Goal: Use online tool/utility: Utilize a website feature to perform a specific function

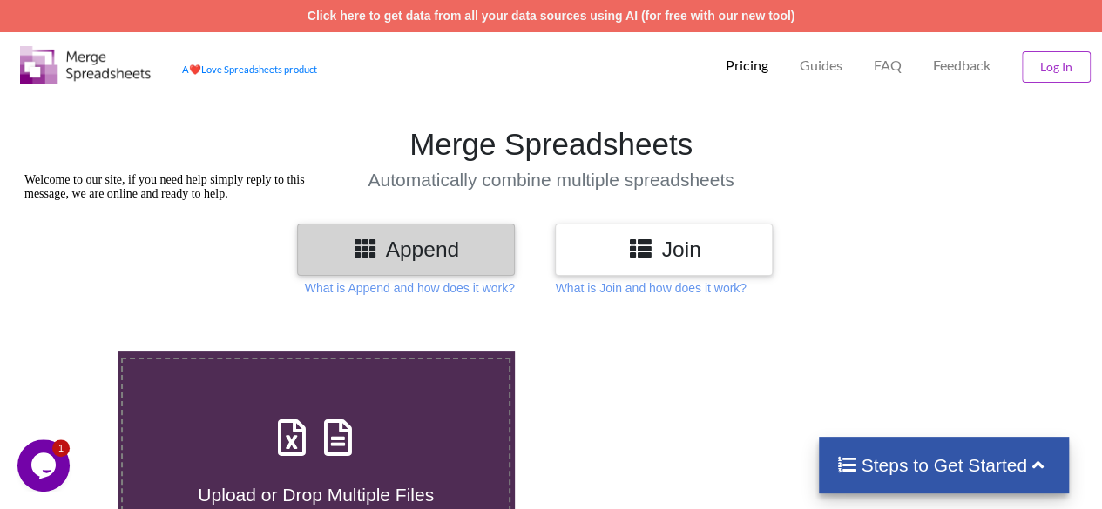
scroll to position [261, 0]
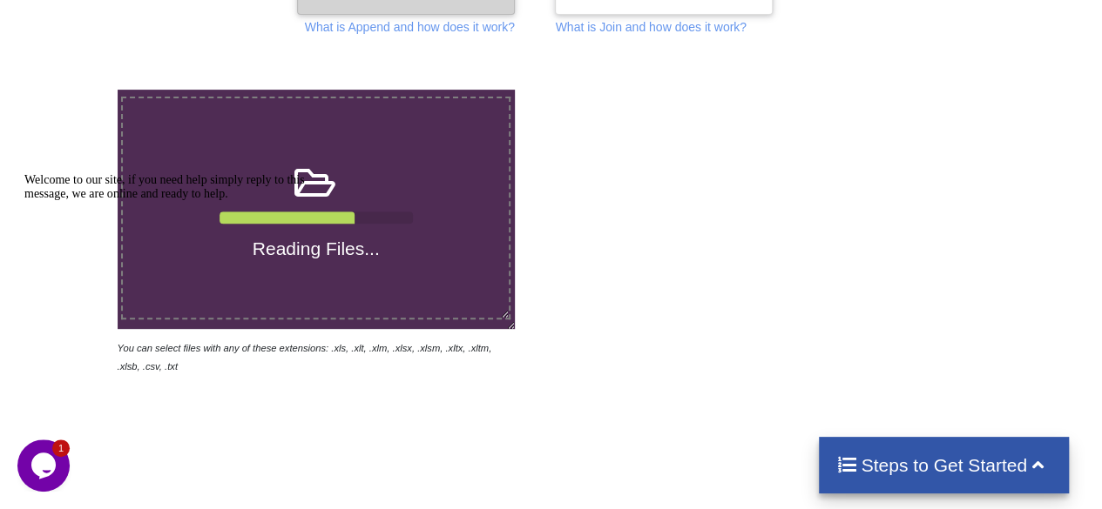
click at [24, 173] on icon "Chat attention grabber" at bounding box center [24, 173] width 0 height 0
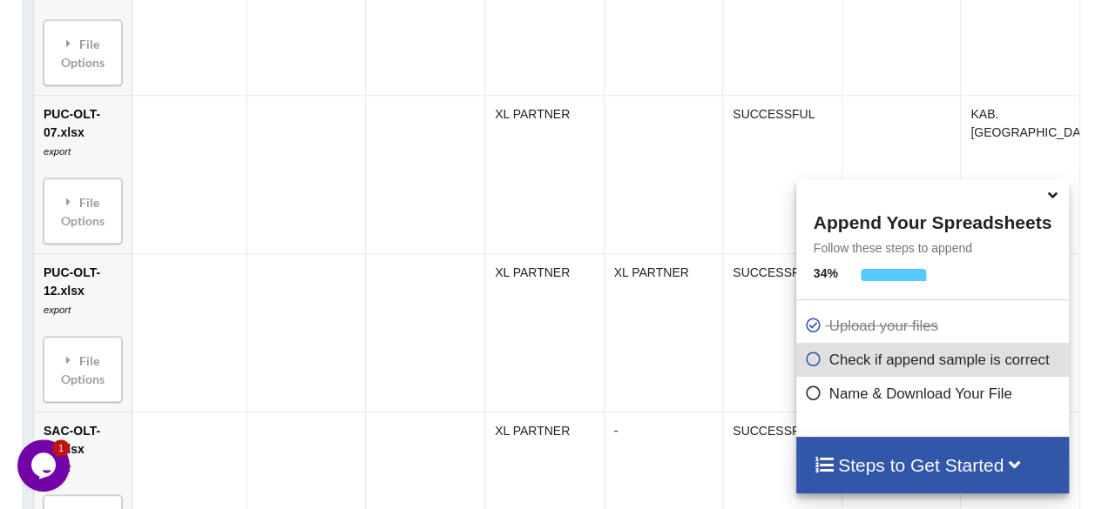
scroll to position [1909, 0]
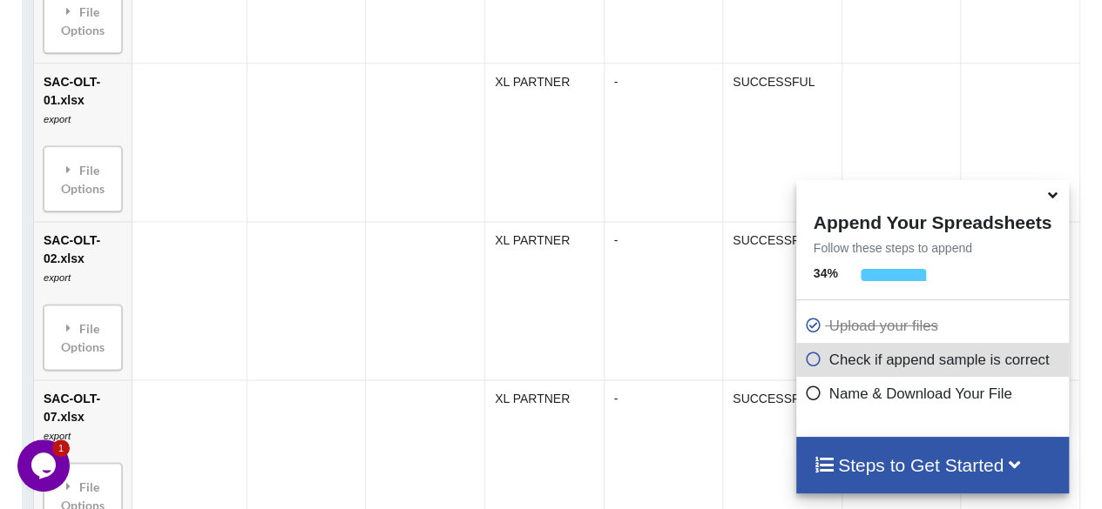
click at [1050, 196] on icon at bounding box center [1052, 193] width 18 height 16
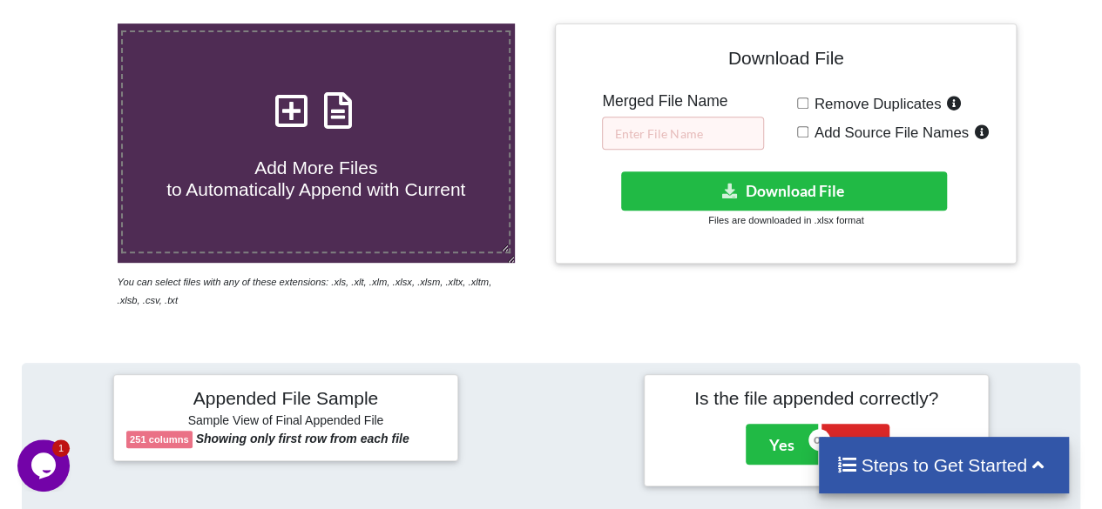
scroll to position [199, 0]
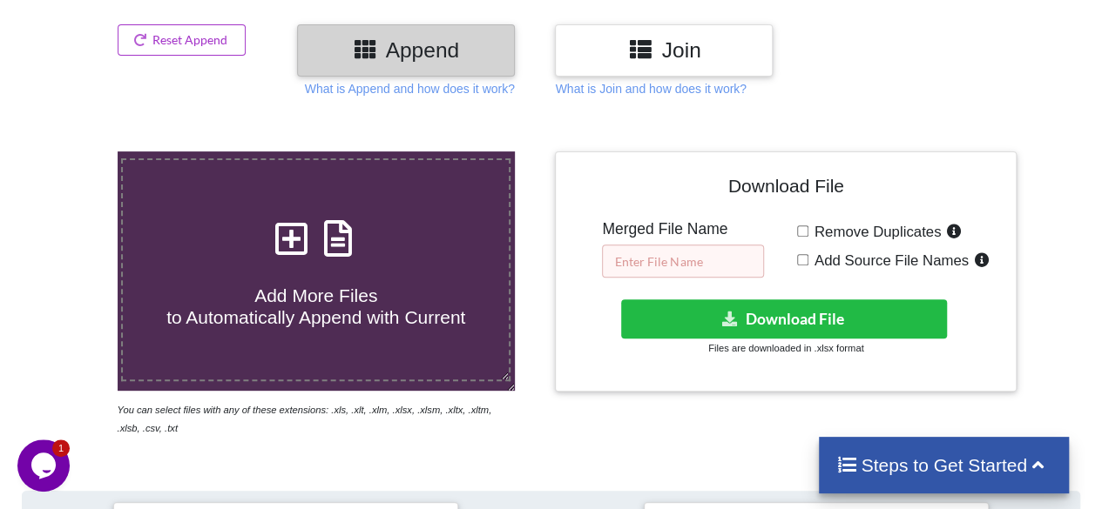
click at [704, 267] on input "text" at bounding box center [683, 261] width 162 height 33
click at [712, 264] on input "text" at bounding box center [683, 261] width 162 height 33
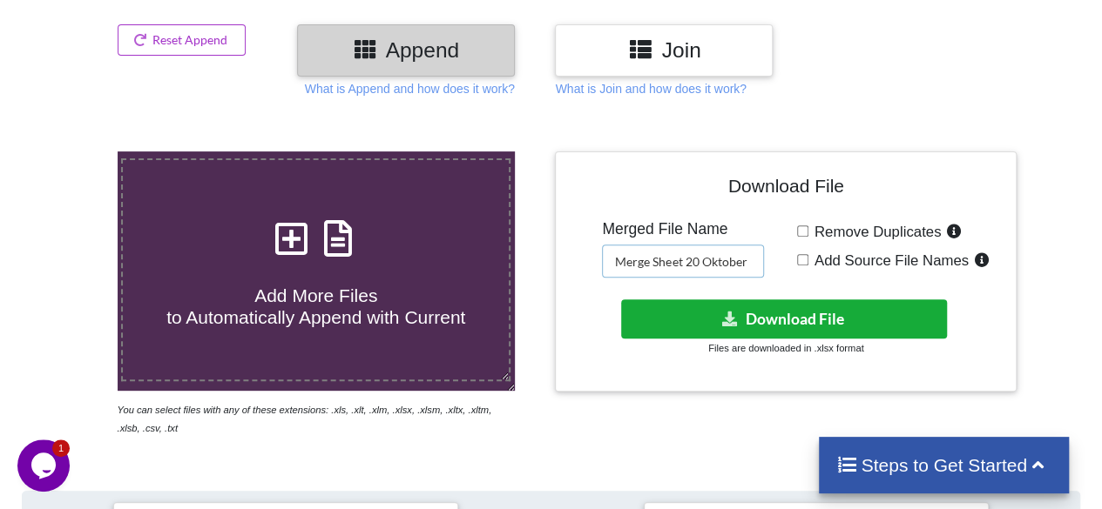
type input "Merge Sheet 20 Oktober"
click at [780, 311] on button "Download File" at bounding box center [784, 319] width 327 height 39
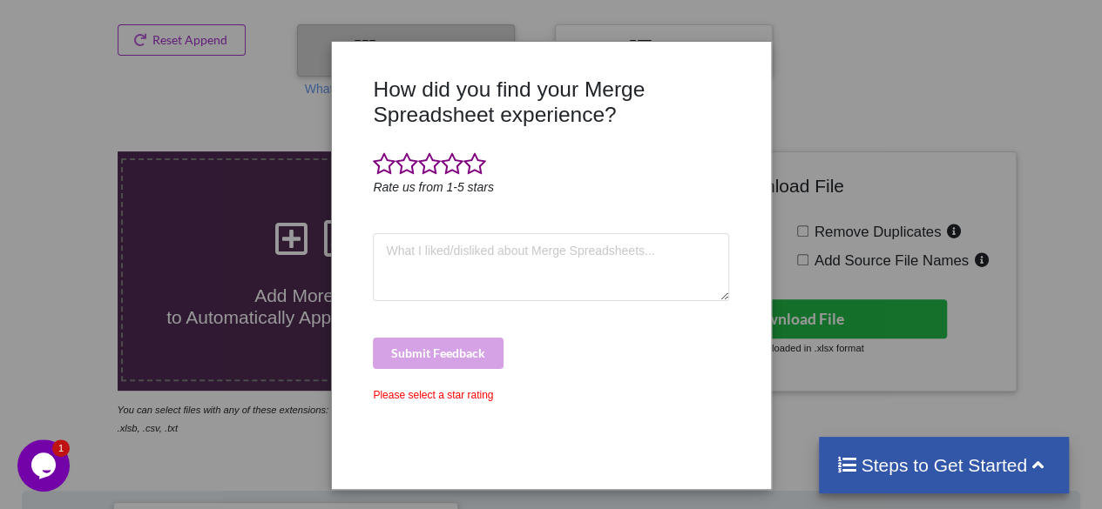
click at [828, 135] on div "How did you find your Merge Spreadsheet experience? Rate us from 1-5 stars Subm…" at bounding box center [551, 254] width 1102 height 509
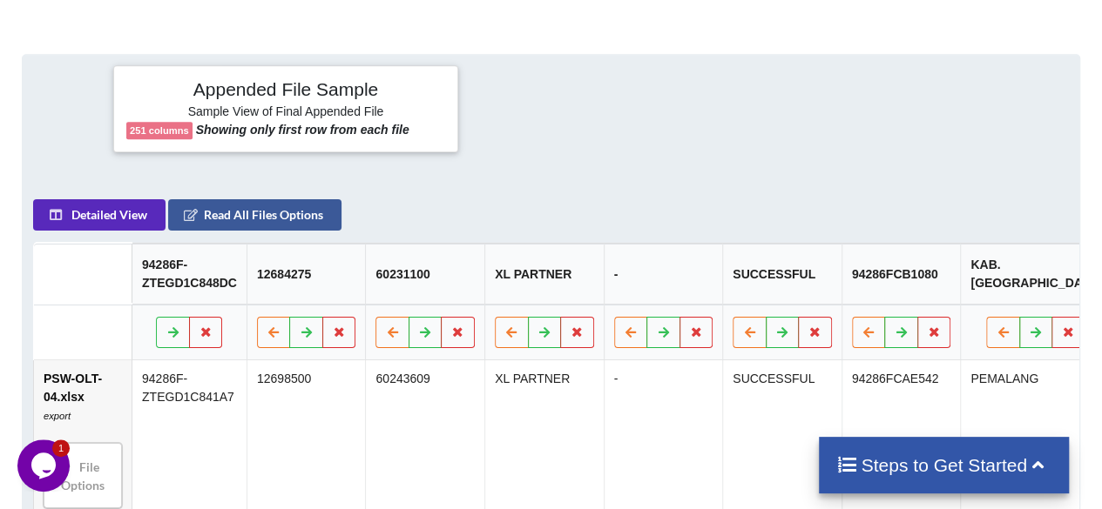
scroll to position [0, 0]
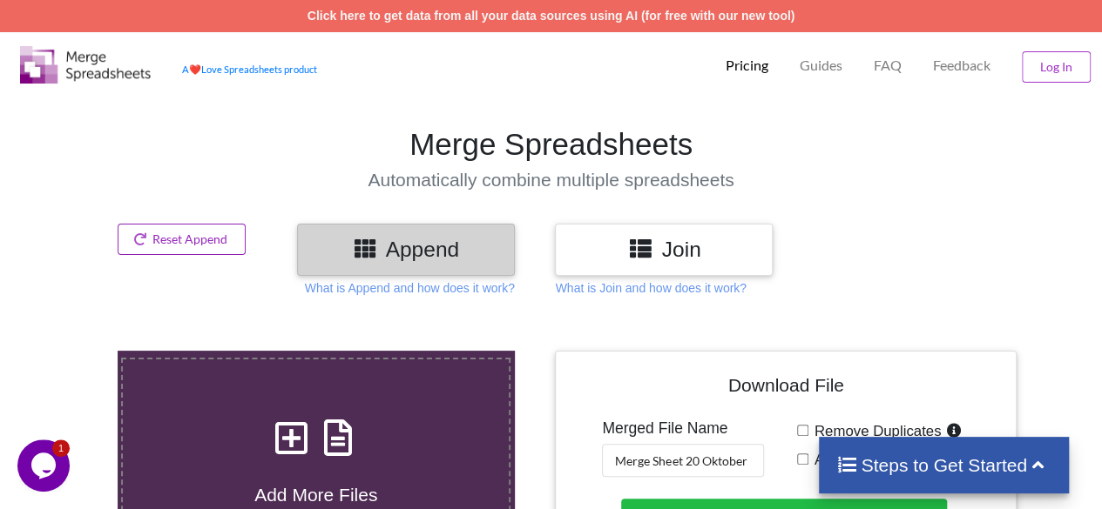
click at [219, 237] on button "Reset Append" at bounding box center [182, 239] width 129 height 31
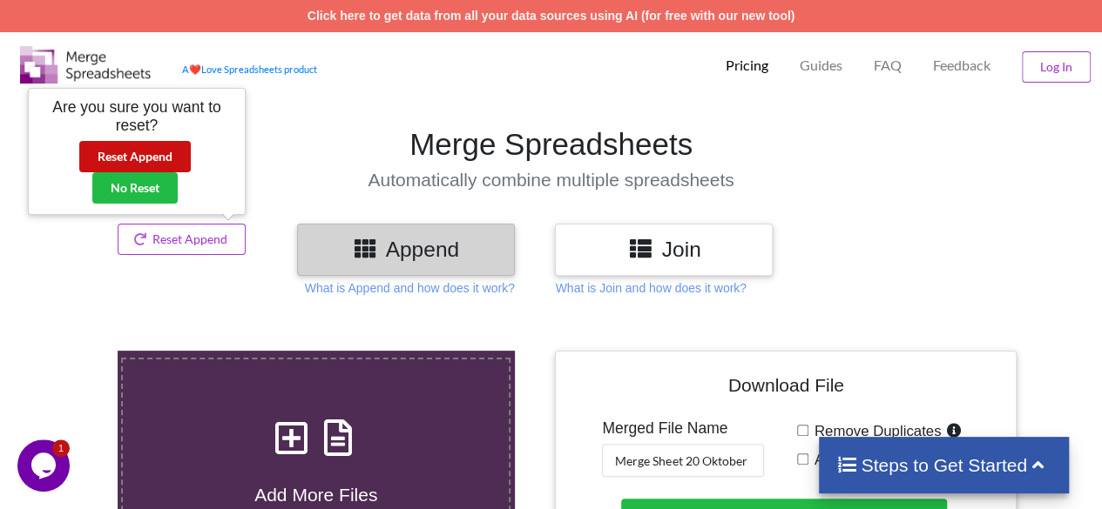
click at [145, 165] on button "Reset Append" at bounding box center [134, 156] width 111 height 31
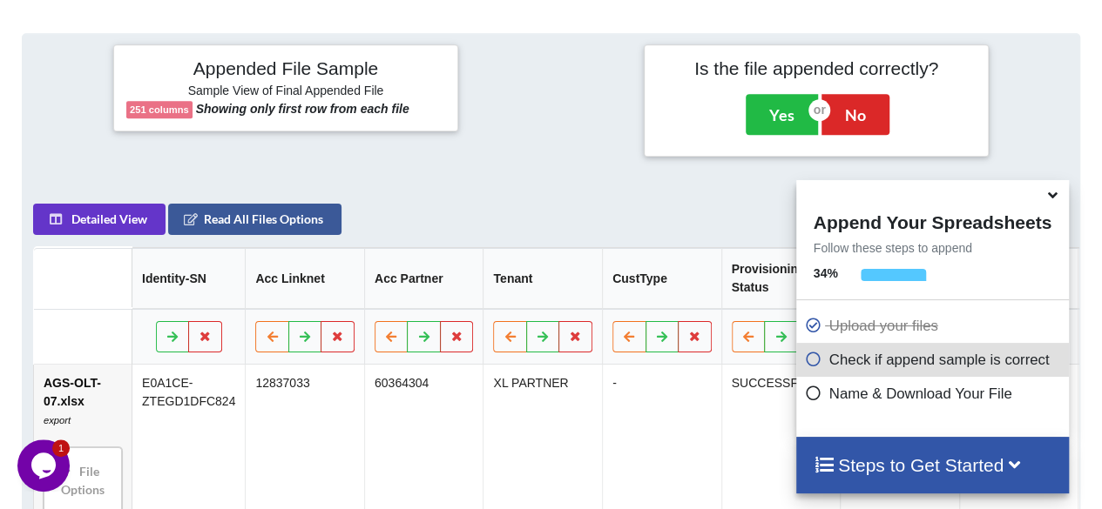
scroll to position [651, 0]
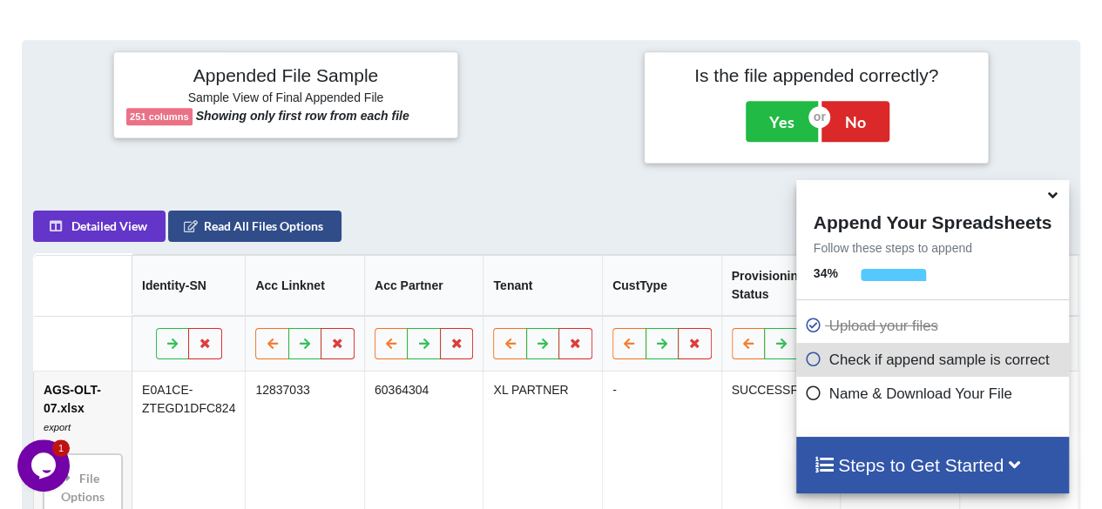
click at [224, 238] on button "Read All Files Options" at bounding box center [254, 226] width 173 height 31
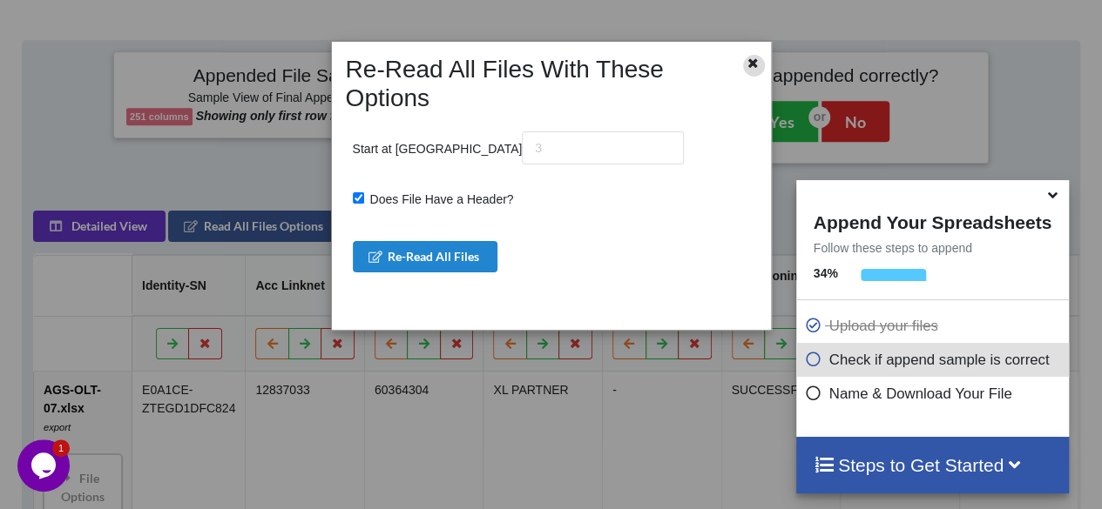
click at [751, 64] on icon at bounding box center [753, 61] width 15 height 12
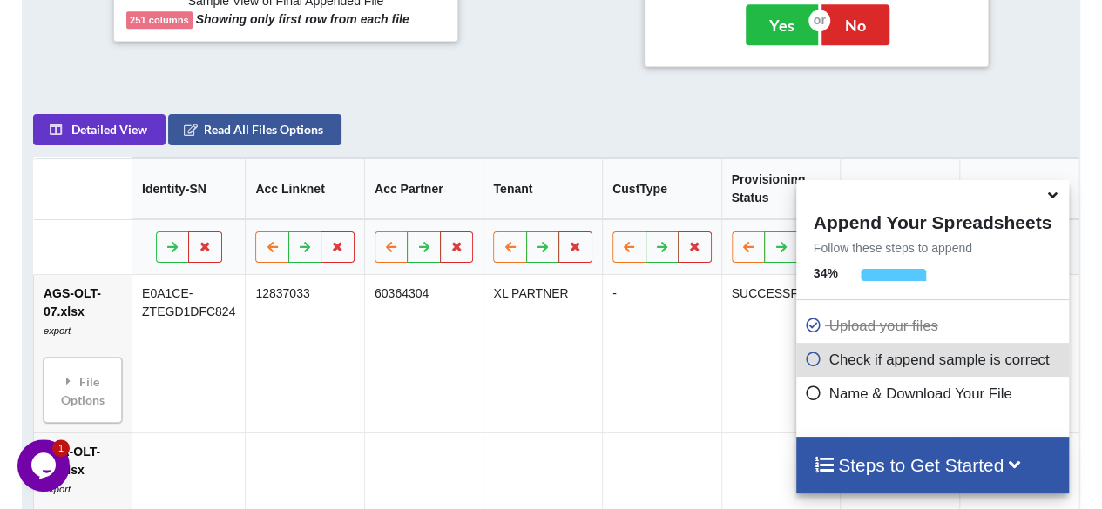
scroll to position [678, 0]
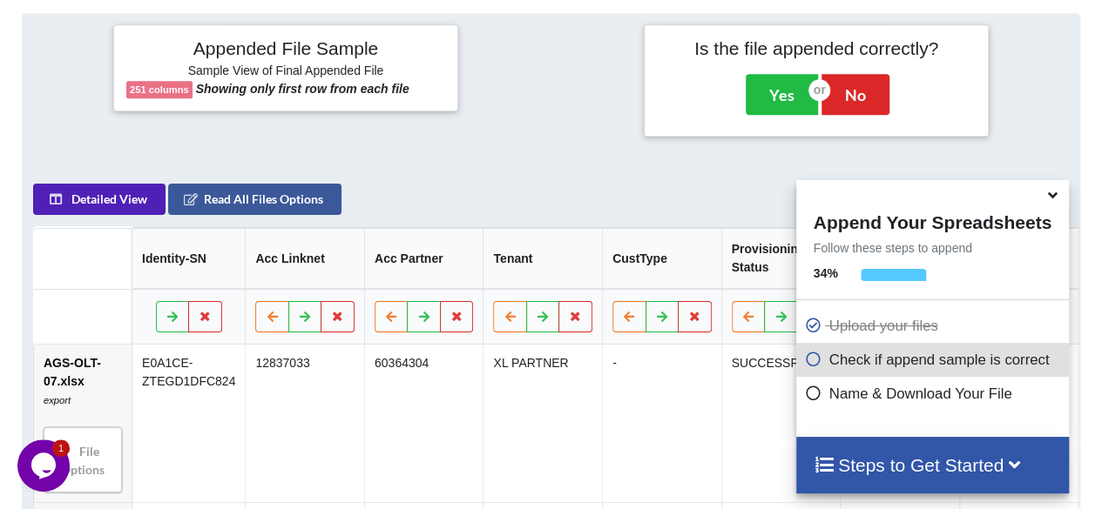
click at [92, 215] on button "Detailed View" at bounding box center [99, 199] width 132 height 31
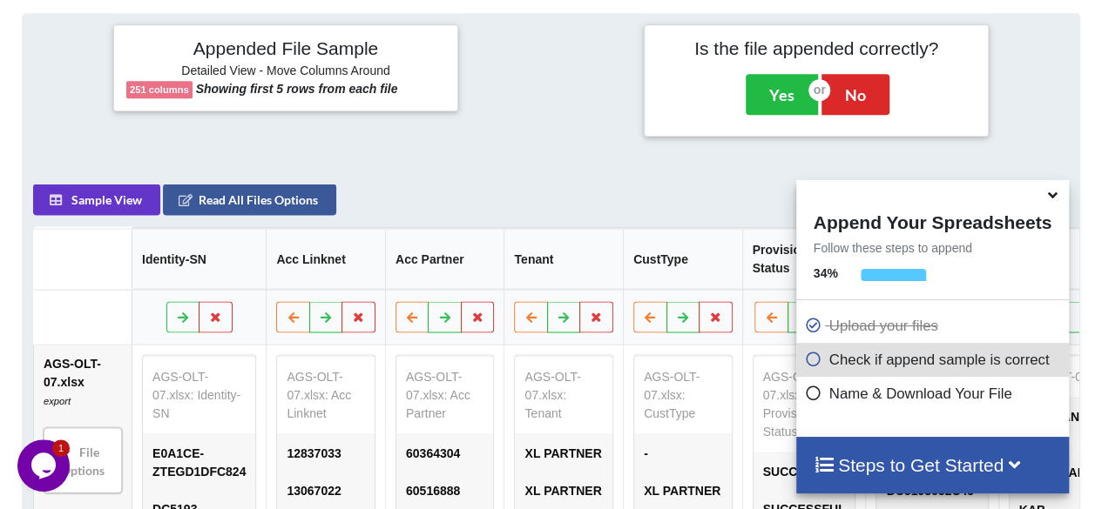
click at [122, 215] on button "Sample View" at bounding box center [96, 199] width 127 height 31
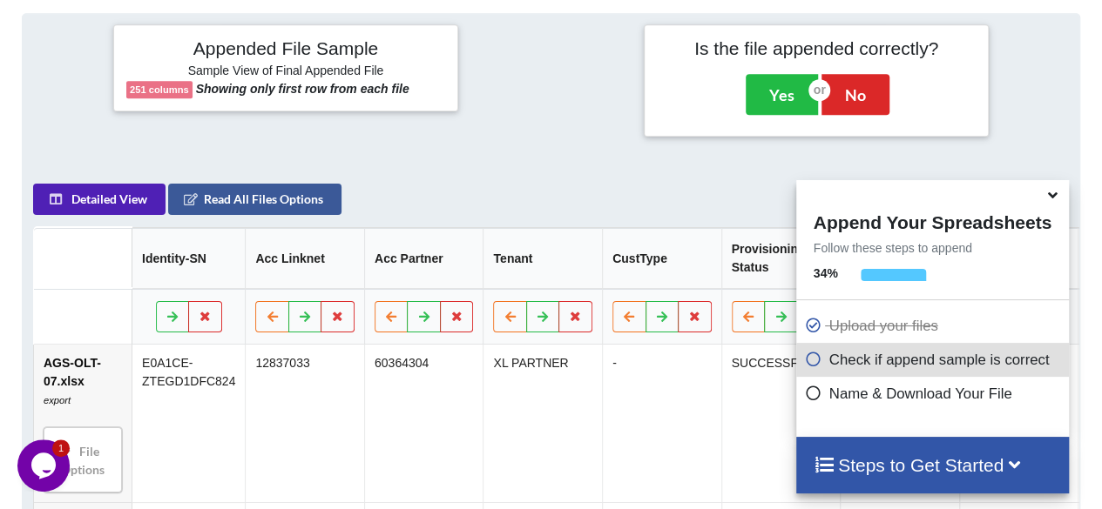
click at [122, 215] on button "Detailed View" at bounding box center [99, 199] width 132 height 31
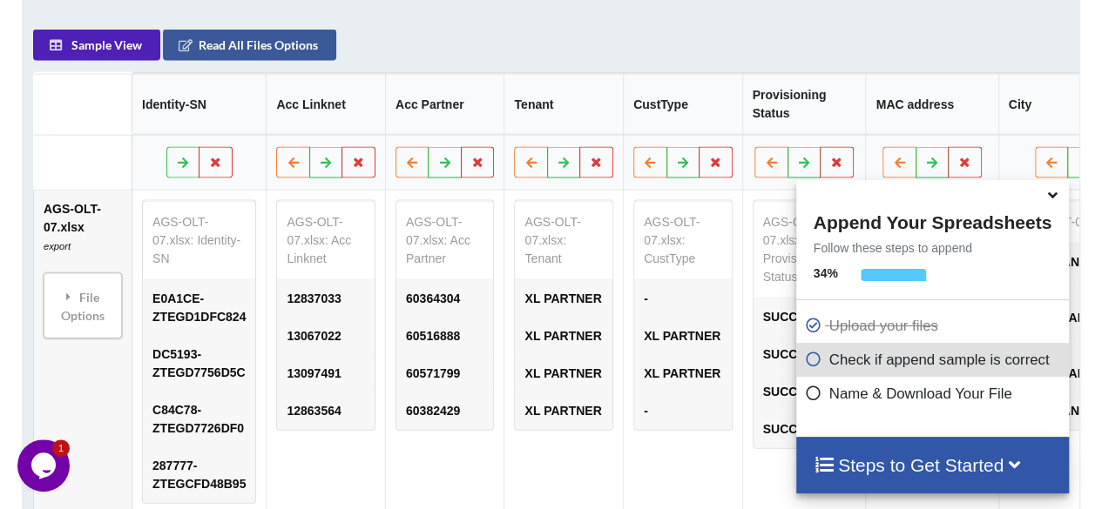
scroll to position [820, 0]
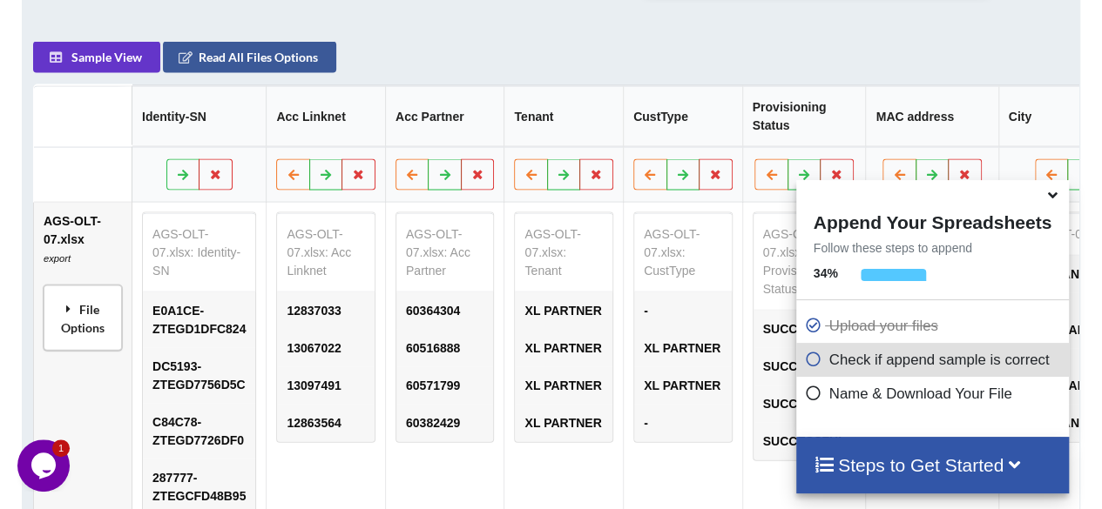
click at [77, 341] on div "File Options" at bounding box center [83, 317] width 68 height 55
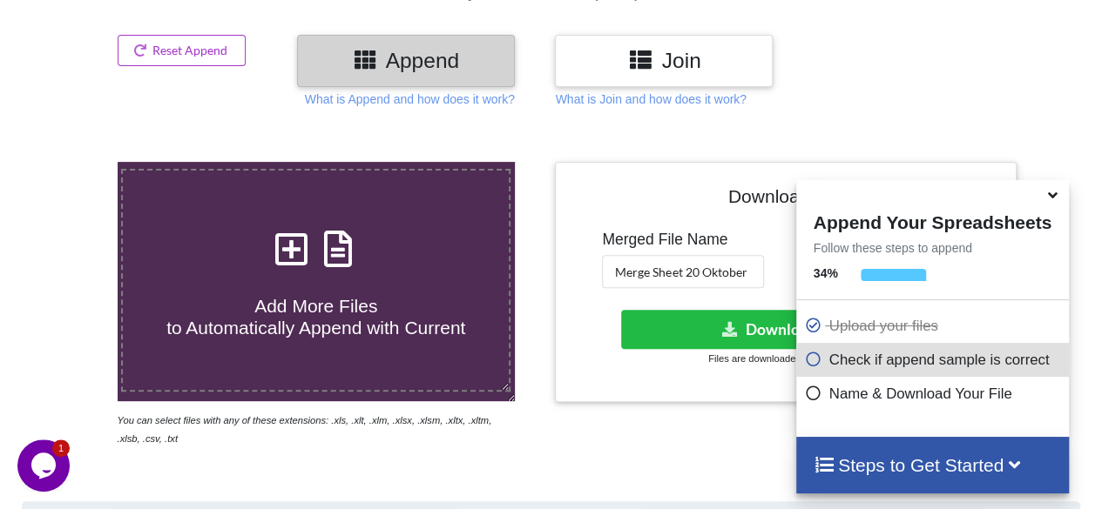
scroll to position [177, 0]
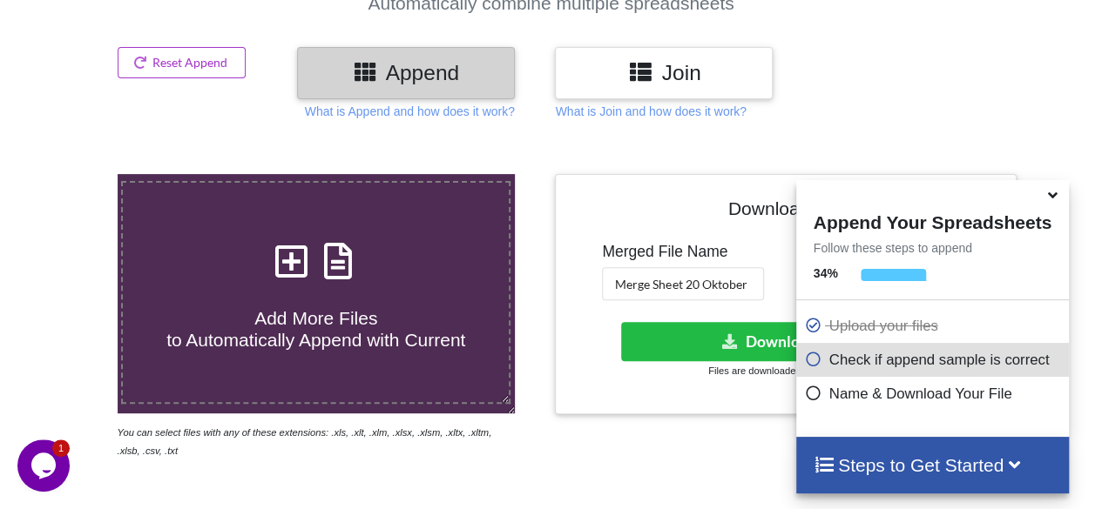
click at [1049, 200] on icon at bounding box center [1052, 193] width 18 height 16
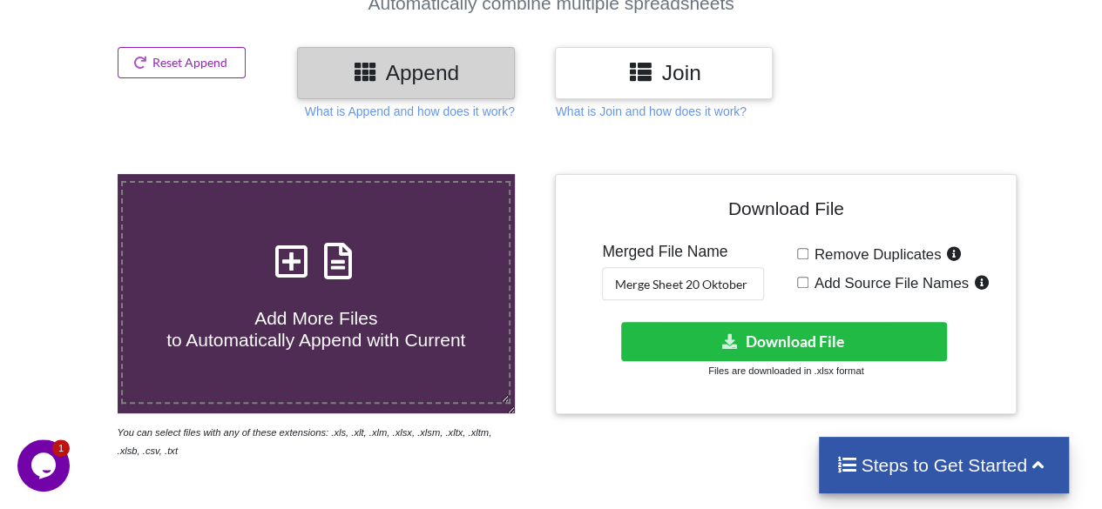
click at [186, 66] on button "Reset Append" at bounding box center [182, 62] width 129 height 31
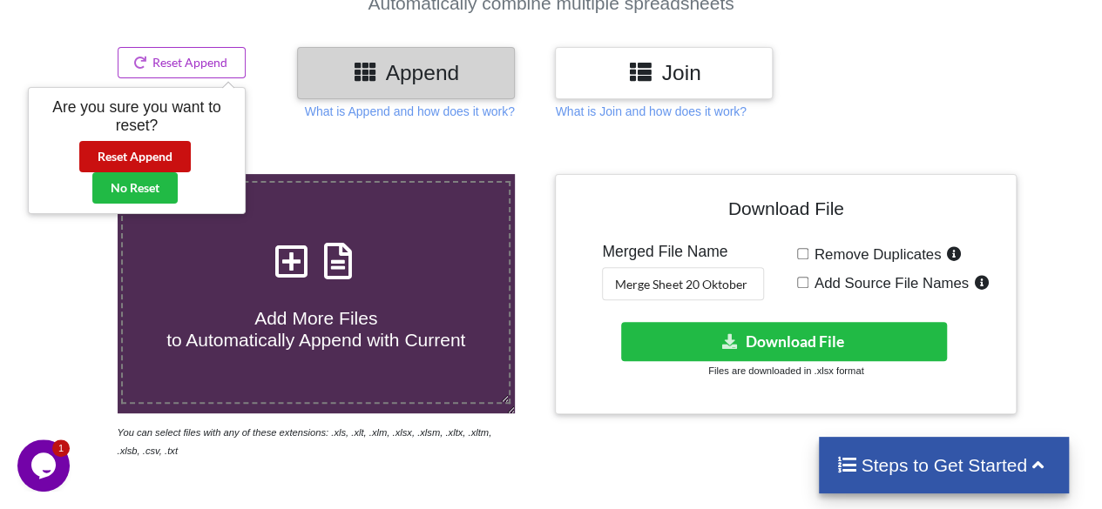
click at [151, 156] on button "Reset Append" at bounding box center [134, 156] width 111 height 31
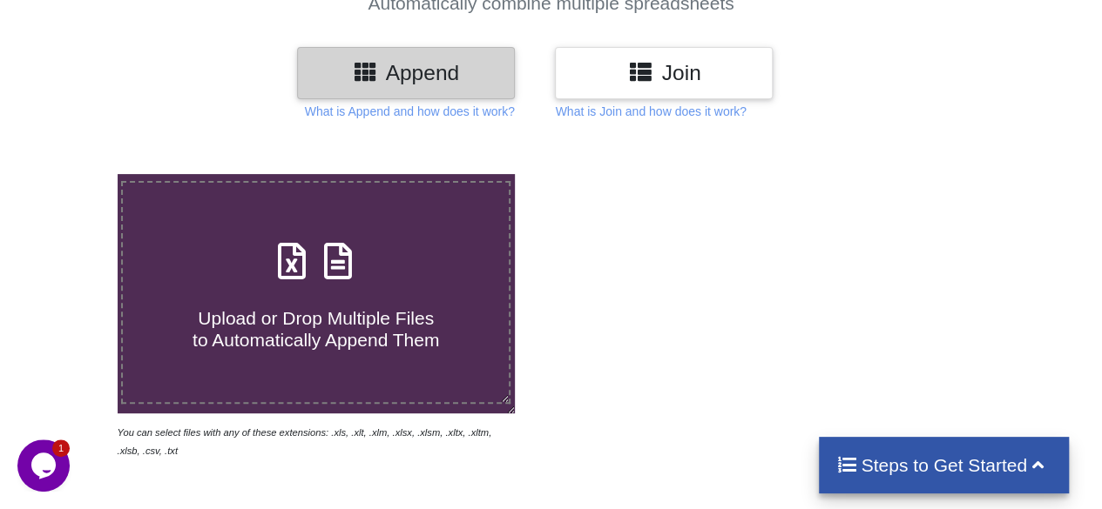
scroll to position [81, 0]
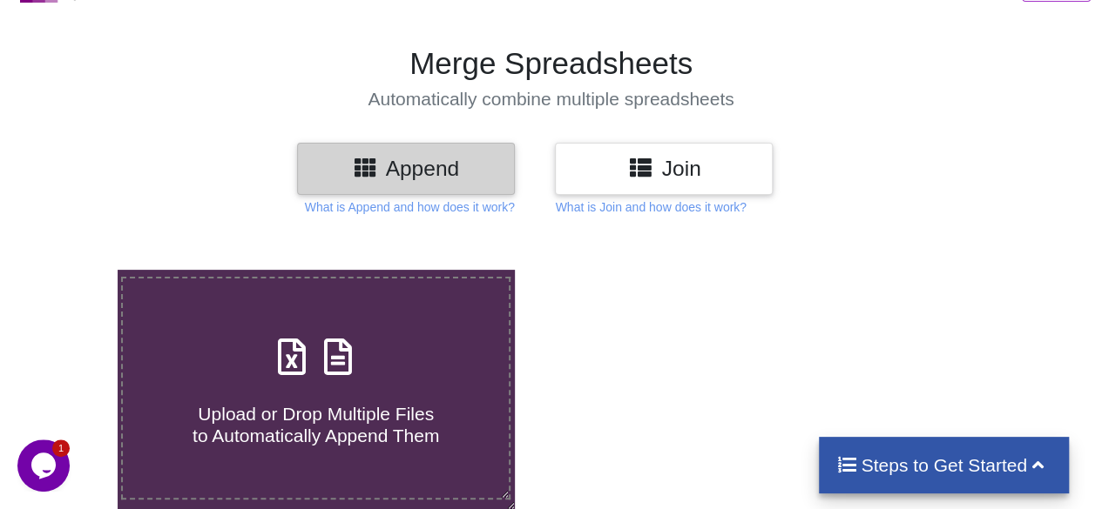
click at [322, 395] on h4 "Upload or Drop Multiple Files to Automatically Append Them" at bounding box center [316, 414] width 386 height 66
click at [72, 270] on input "Upload or Drop Multiple Files to Automatically Append Them" at bounding box center [72, 270] width 0 height 0
type input "C:\fakepath\AGS-OLT-07.xlsx"
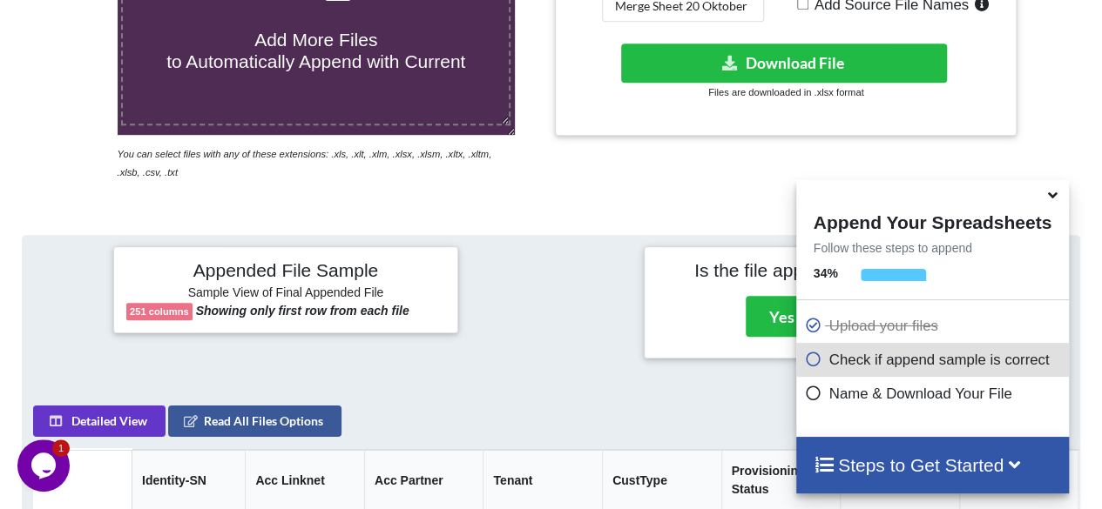
scroll to position [455, 0]
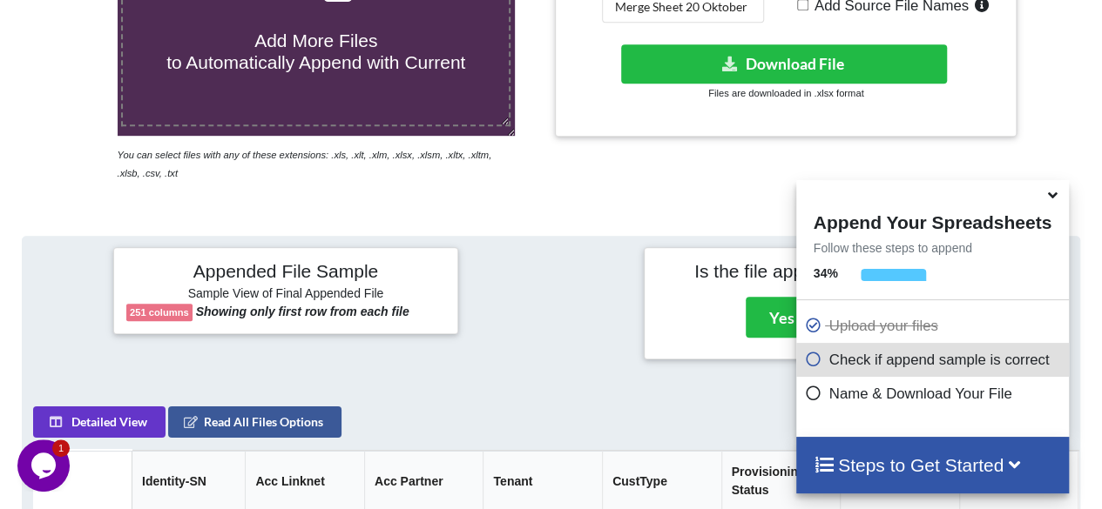
click at [1049, 198] on icon at bounding box center [1052, 193] width 18 height 16
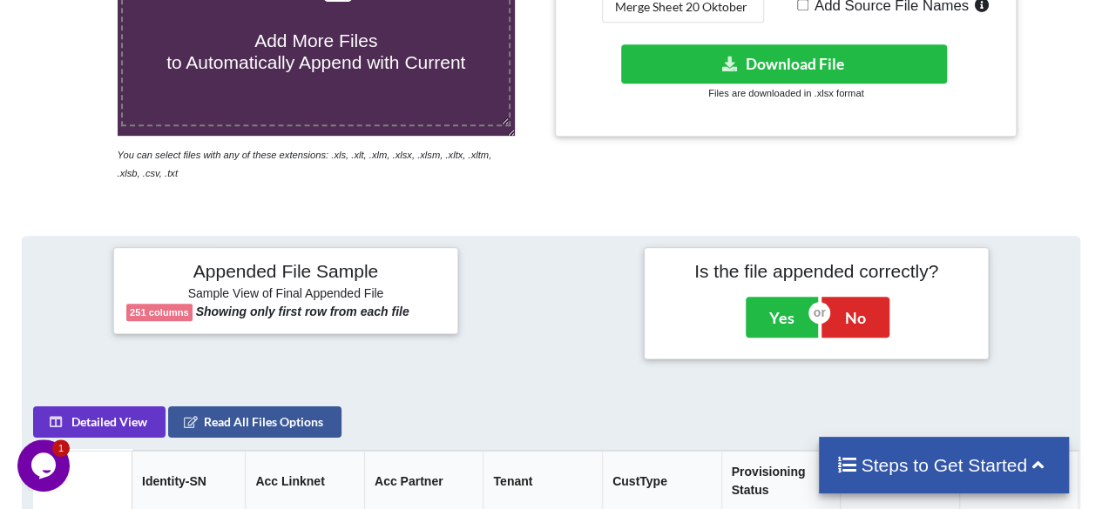
scroll to position [288, 0]
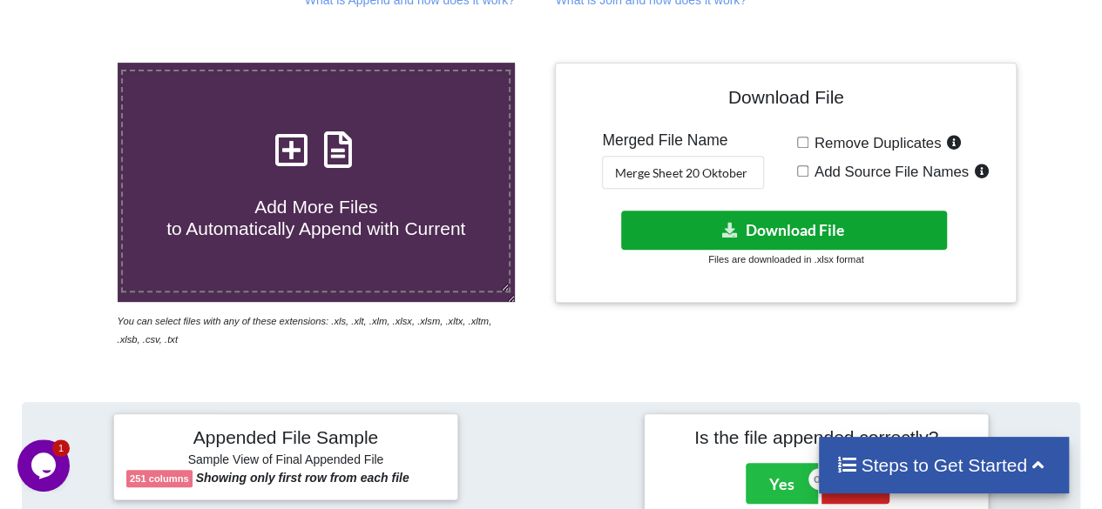
click at [781, 218] on button "Download File" at bounding box center [784, 230] width 327 height 39
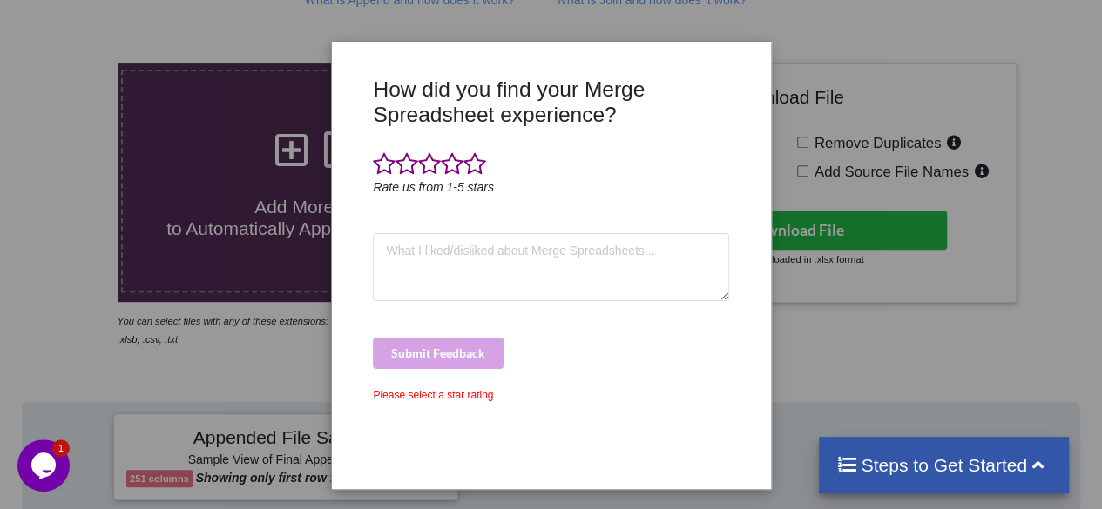
click at [929, 161] on div "How did you find your Merge Spreadsheet experience? Rate us from 1-5 stars Subm…" at bounding box center [551, 254] width 1102 height 509
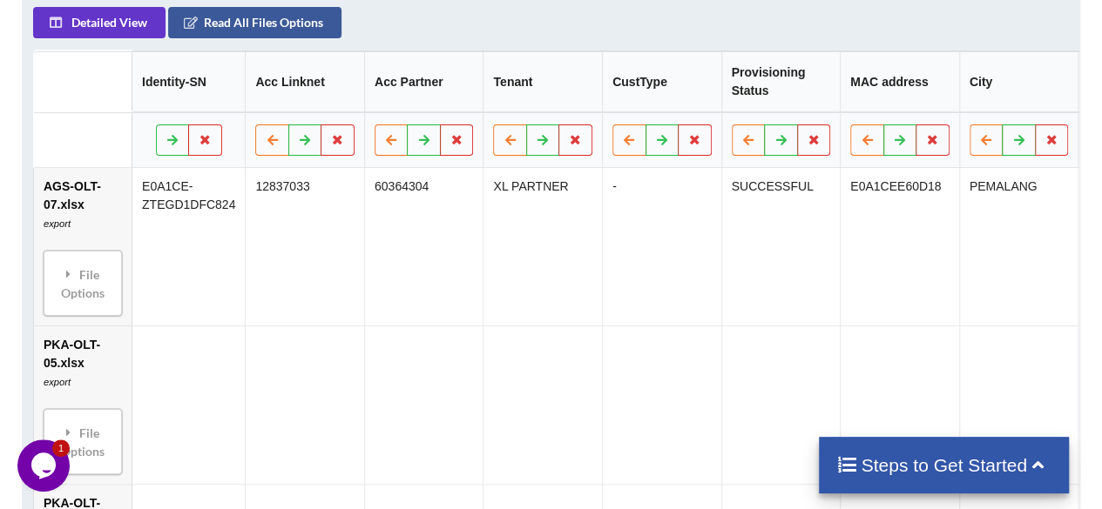
scroll to position [830, 0]
click at [80, 292] on div "File Options" at bounding box center [83, 282] width 68 height 55
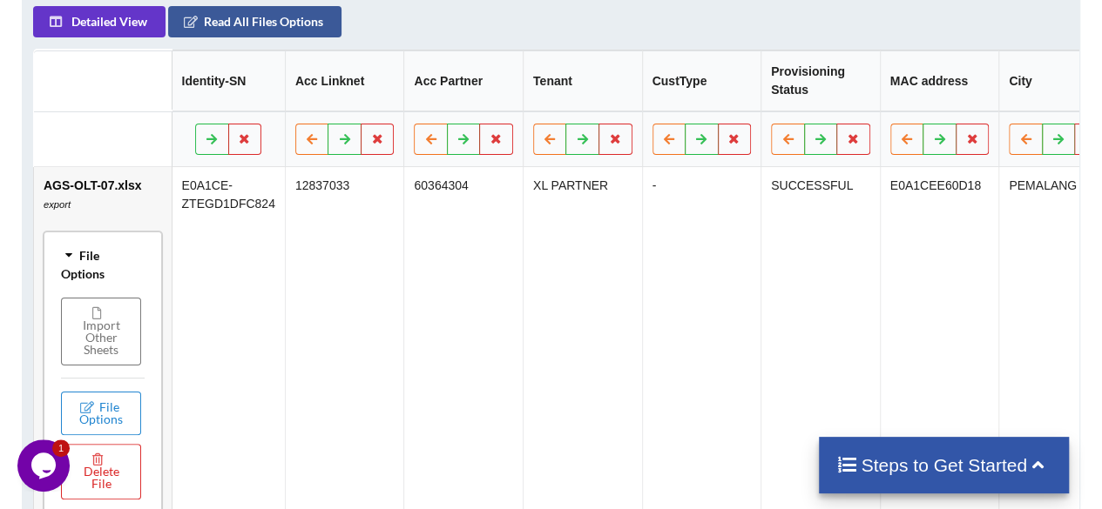
click at [80, 292] on div "File Options" at bounding box center [103, 264] width 108 height 55
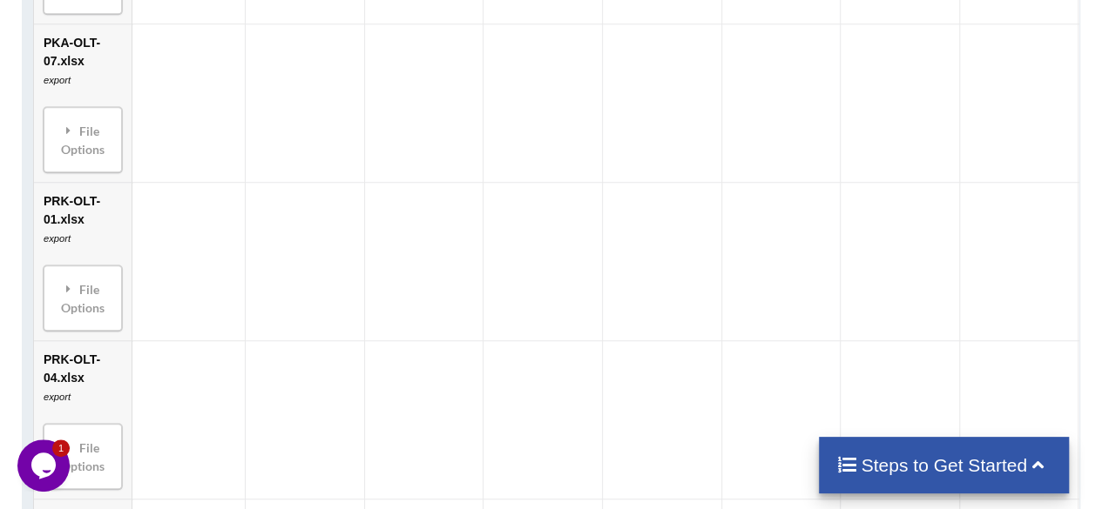
scroll to position [1286, 0]
drag, startPoint x: 80, startPoint y: 189, endPoint x: 76, endPoint y: 161, distance: 28.2
click at [76, 161] on td "PKA-OLT-07.xlsx export File Options Import Other Sheets File Options Delete Fil…" at bounding box center [83, 106] width 98 height 159
click at [76, 161] on div "File Options" at bounding box center [83, 143] width 68 height 55
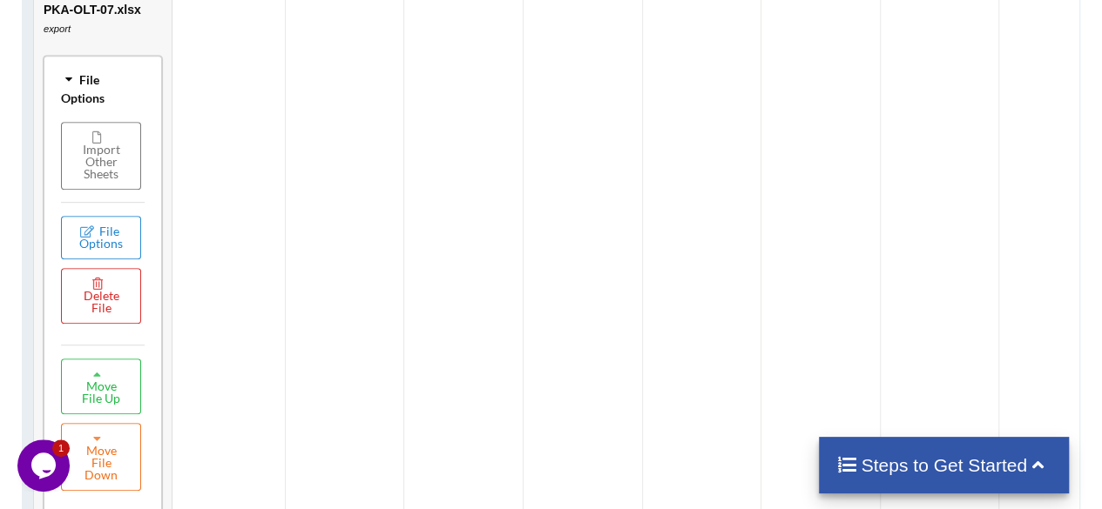
scroll to position [1250, 0]
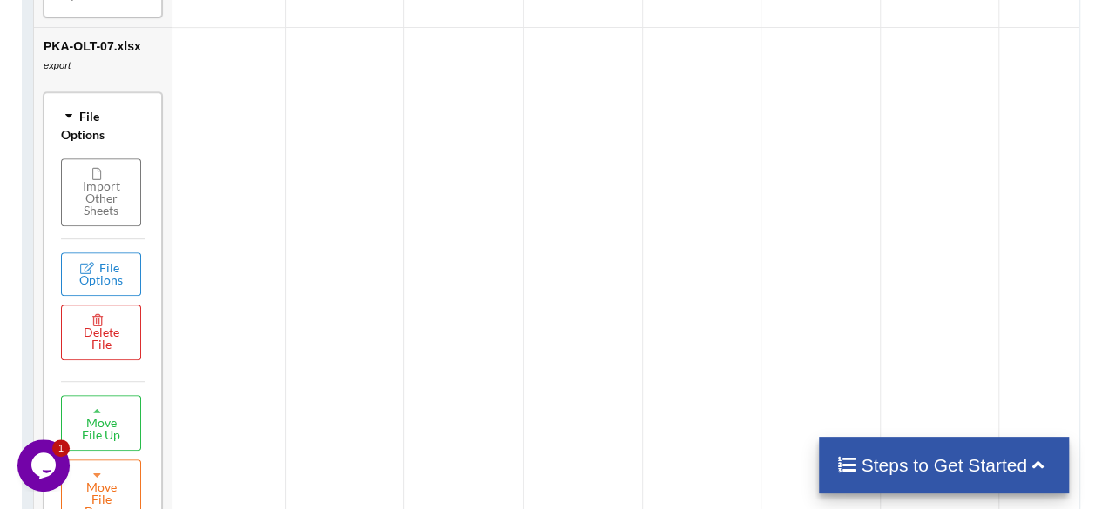
click at [74, 142] on div "File Options" at bounding box center [103, 125] width 108 height 55
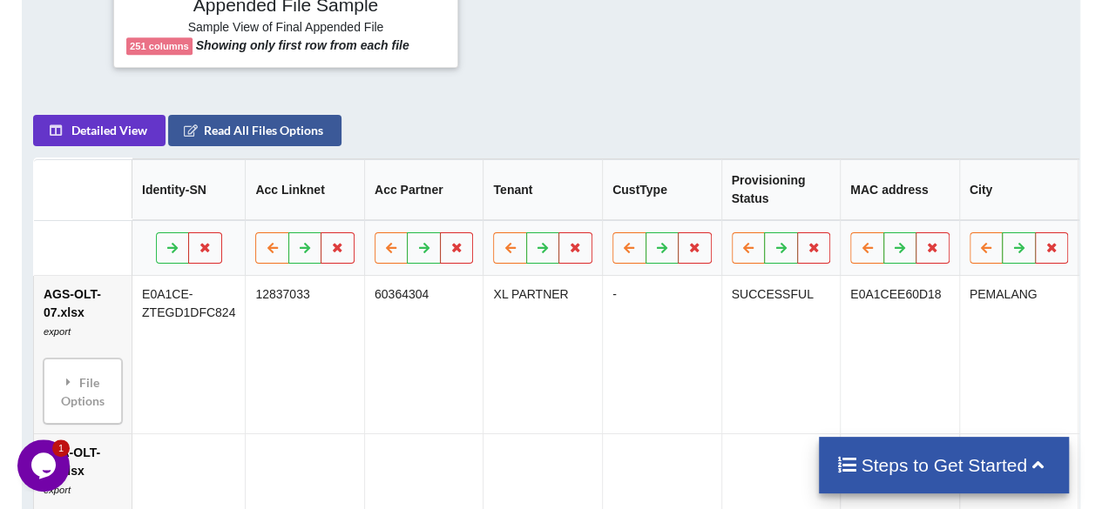
scroll to position [720, 0]
click at [152, 139] on button "Detailed View" at bounding box center [99, 131] width 132 height 31
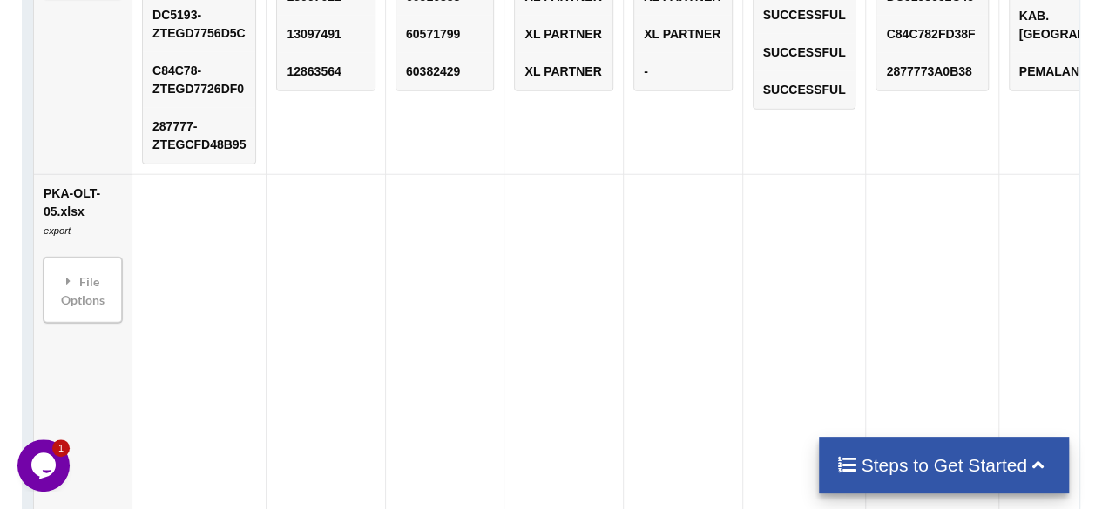
scroll to position [1148, 0]
click at [61, 205] on td "PKA-OLT-05.xlsx export File Options Import Other Sheets File Options Delete Fil…" at bounding box center [83, 372] width 98 height 401
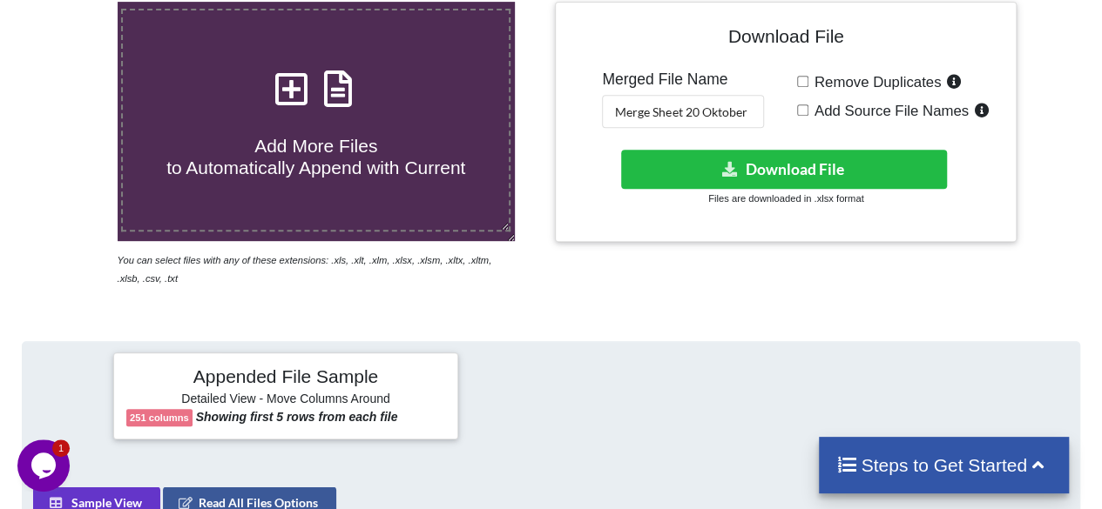
scroll to position [345, 0]
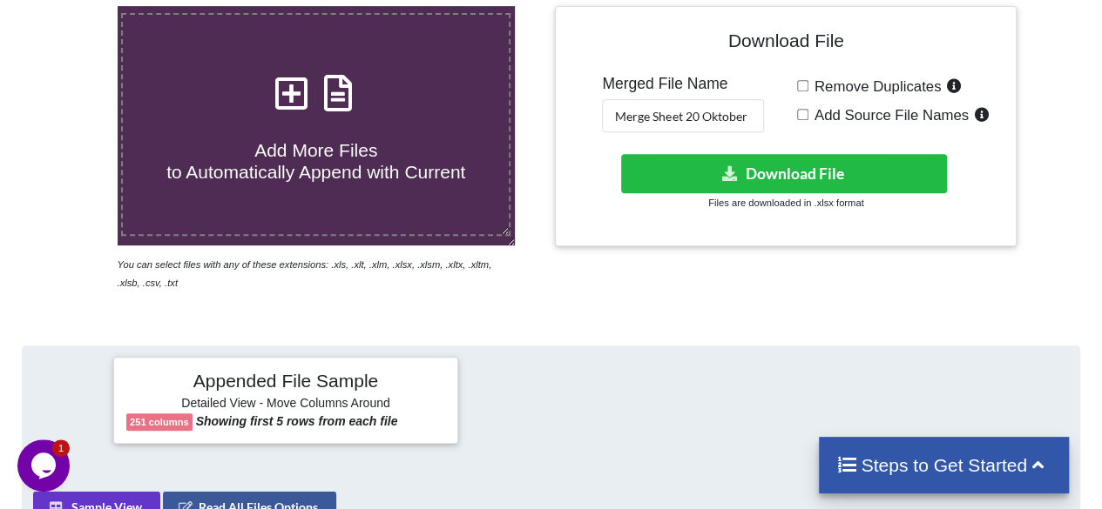
drag, startPoint x: 505, startPoint y: 0, endPoint x: 723, endPoint y: 302, distance: 372.5
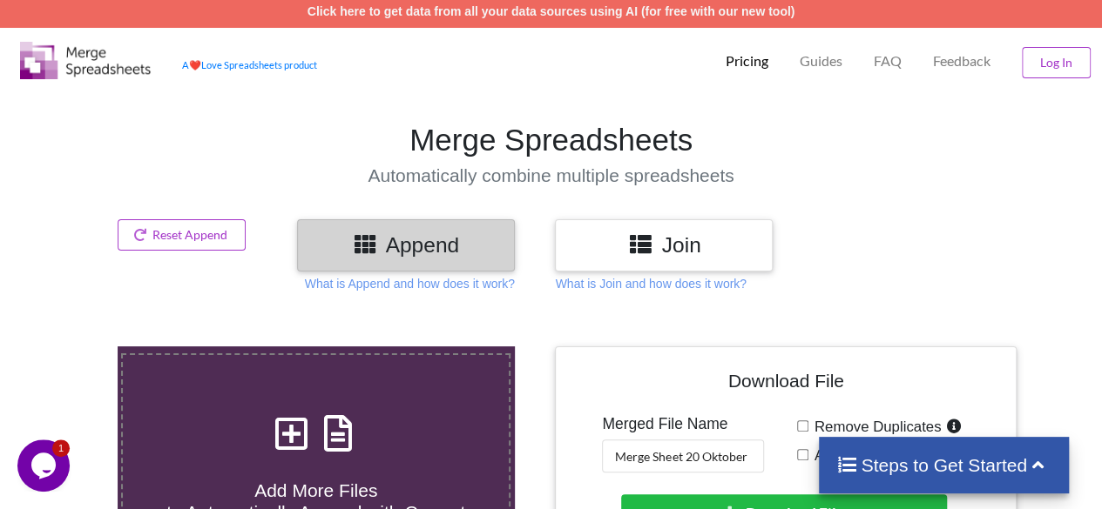
scroll to position [0, 0]
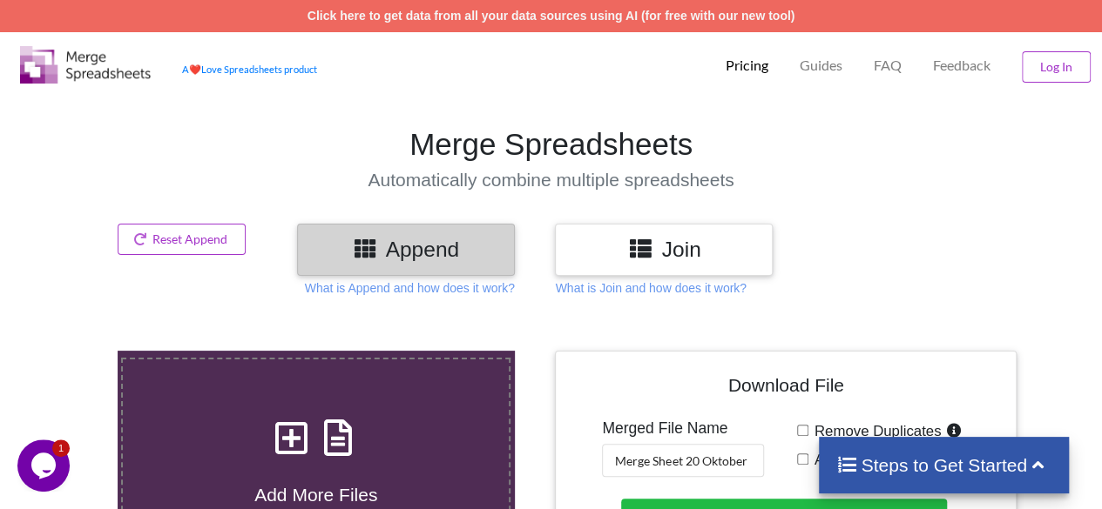
click at [597, 251] on h3 "Join" at bounding box center [664, 249] width 192 height 25
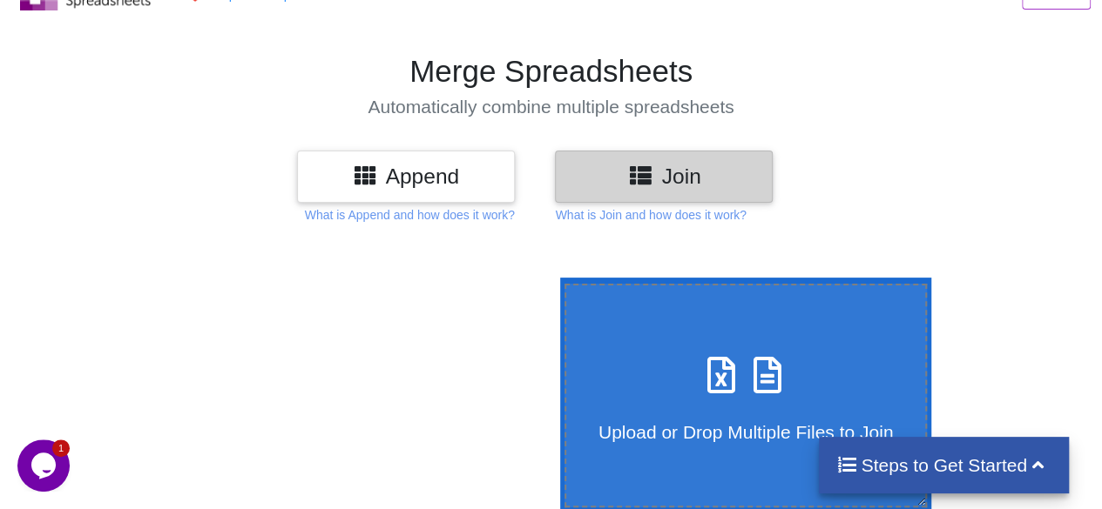
scroll to position [64, 0]
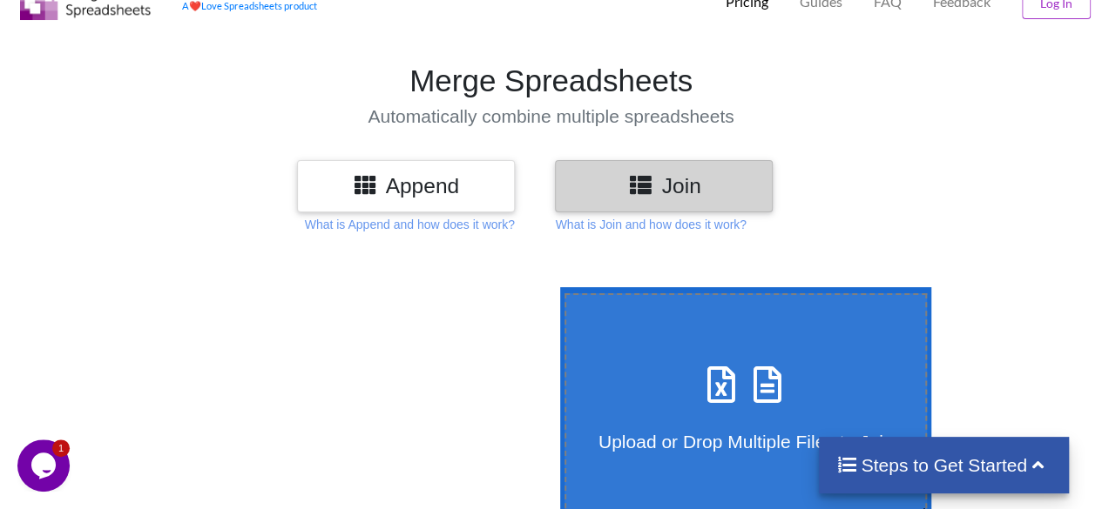
click at [468, 195] on h3 "Append" at bounding box center [406, 185] width 192 height 25
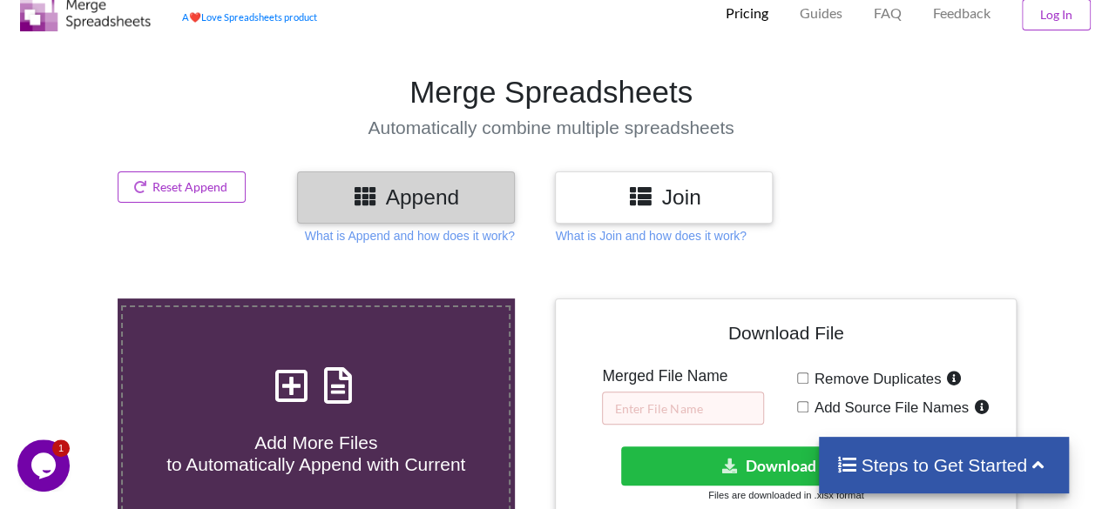
scroll to position [51, 0]
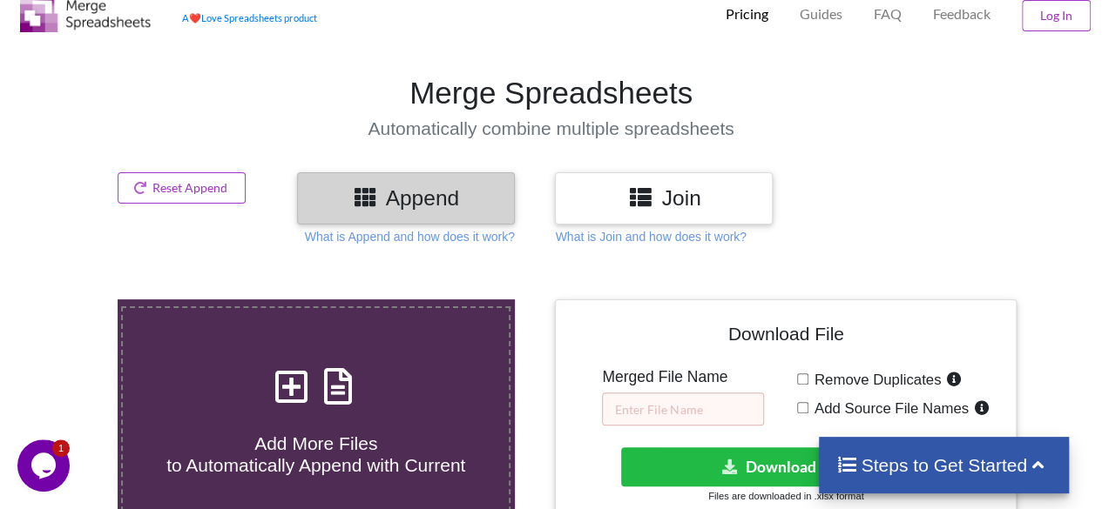
click at [638, 190] on icon at bounding box center [639, 197] width 25 height 22
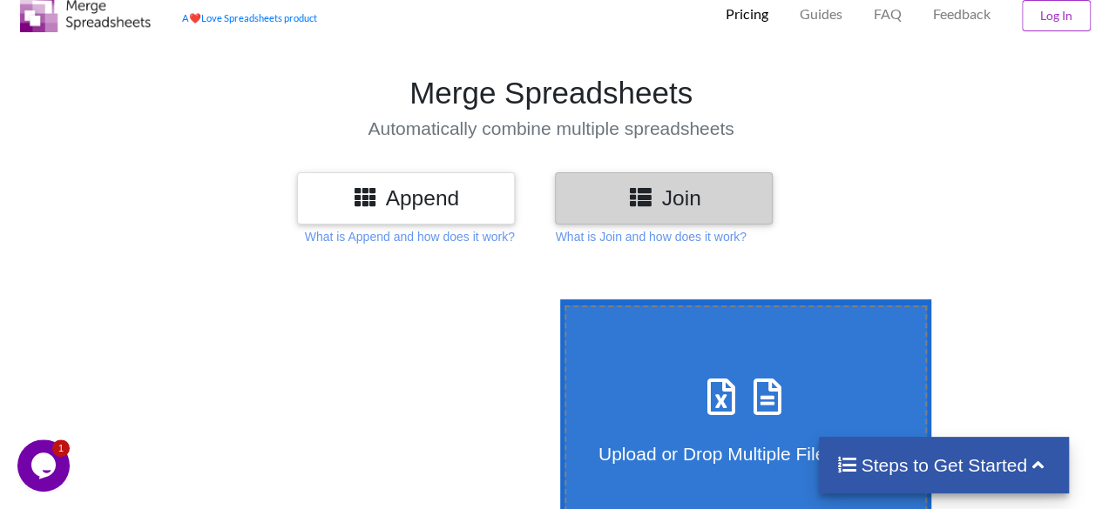
click at [754, 422] on div "Upload or Drop Multiple Files to Join" at bounding box center [746, 417] width 360 height 95
click at [556, 300] on input "Upload or Drop Multiple Files to Join" at bounding box center [556, 300] width 0 height 0
type input "C:\fakepath\AGS-OLT-07.xlsx"
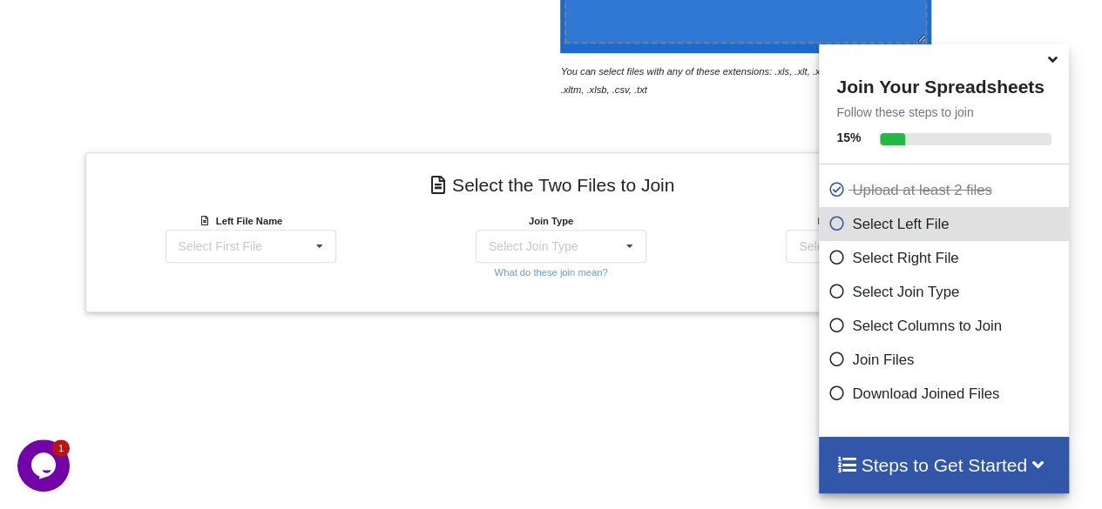
scroll to position [500, 0]
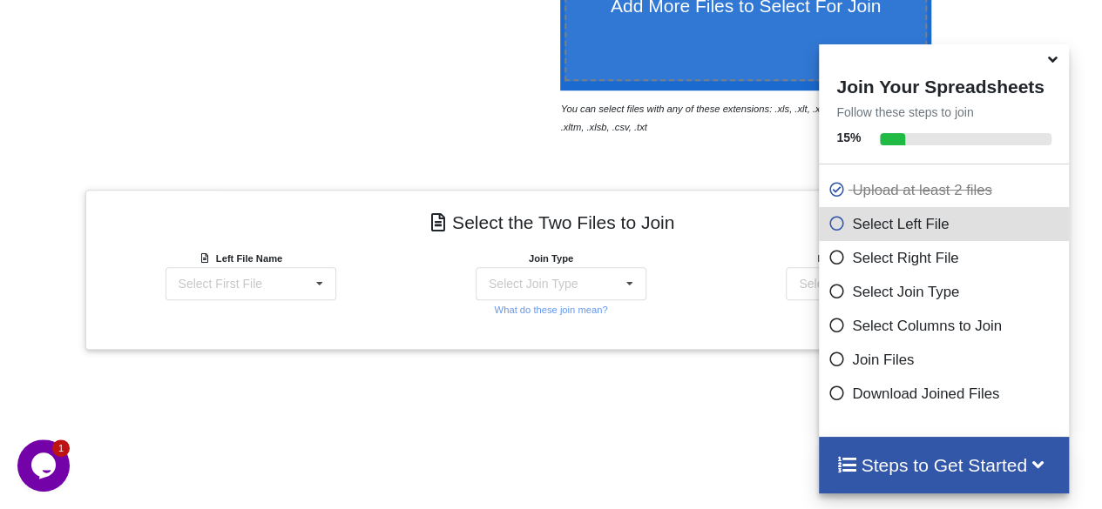
click at [1051, 62] on icon at bounding box center [1052, 57] width 18 height 16
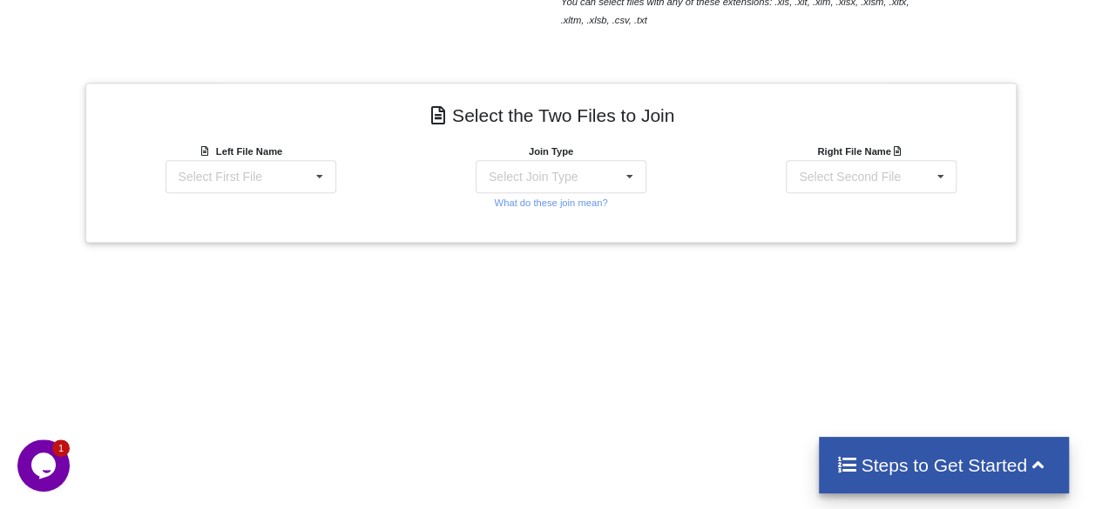
scroll to position [606, 0]
click at [296, 176] on div "Select First File AGS-OLT-07.xlsx : export PKA-OLT-05.xlsx : export PKA-OLT-07.…" at bounding box center [250, 177] width 171 height 33
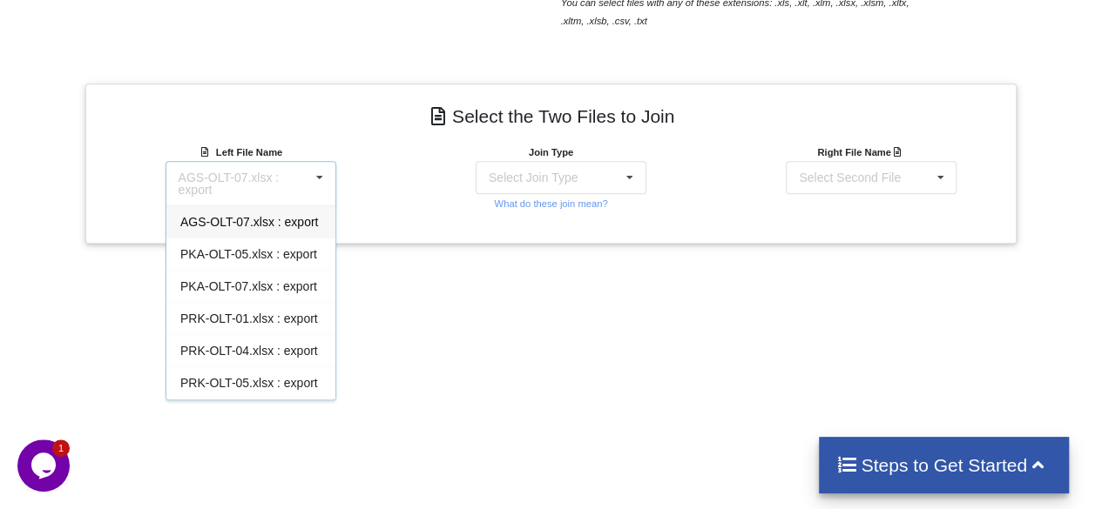
click at [298, 175] on div "AGS-OLT-07.xlsx : export" at bounding box center [245, 184] width 132 height 24
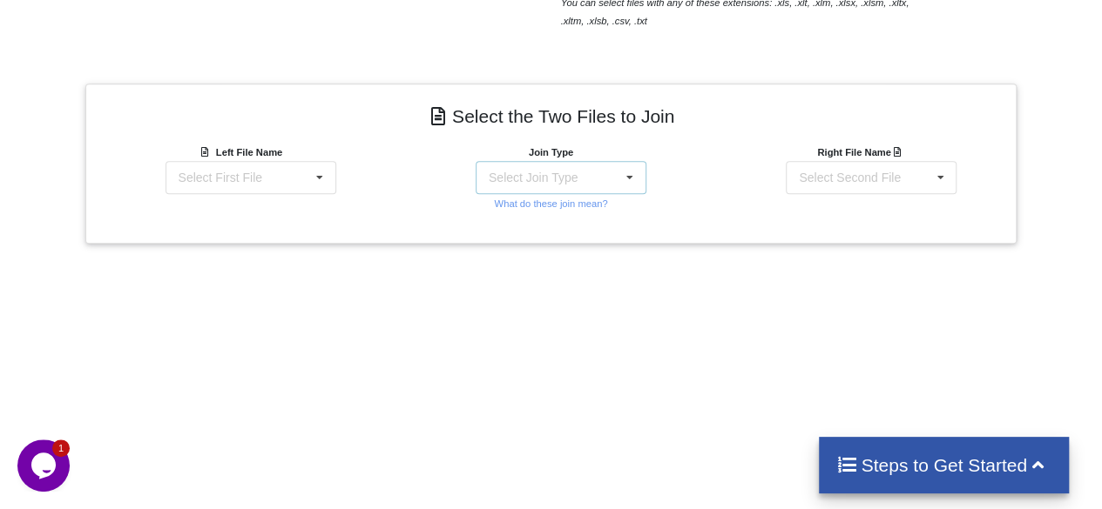
click at [554, 179] on div "Select Join Type" at bounding box center [533, 178] width 89 height 12
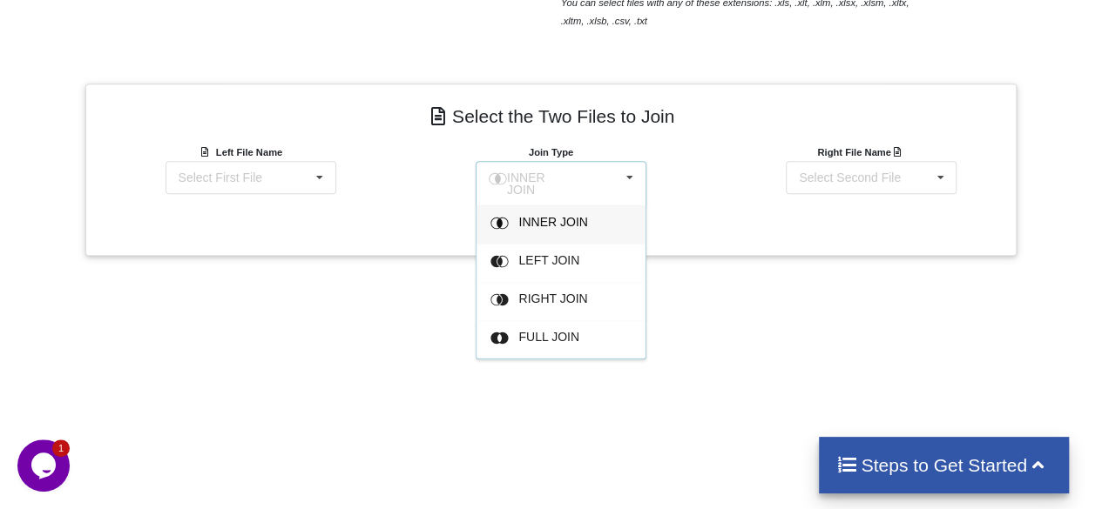
click at [554, 179] on div "INNER JOIN" at bounding box center [541, 184] width 69 height 24
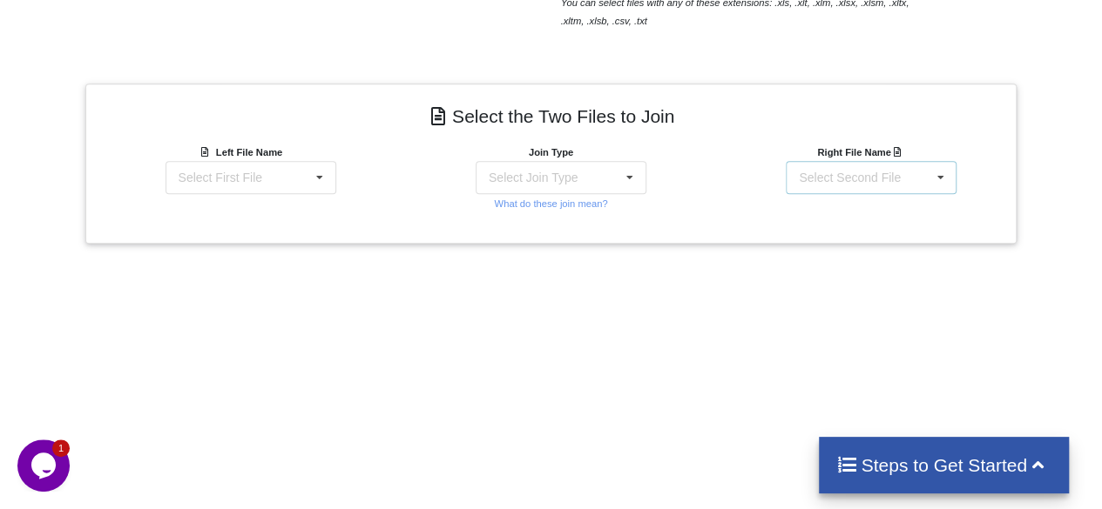
click at [831, 188] on div "Select Second File AGS-OLT-07.xlsx : export PKA-OLT-05.xlsx : export PKA-OLT-07…" at bounding box center [871, 177] width 171 height 33
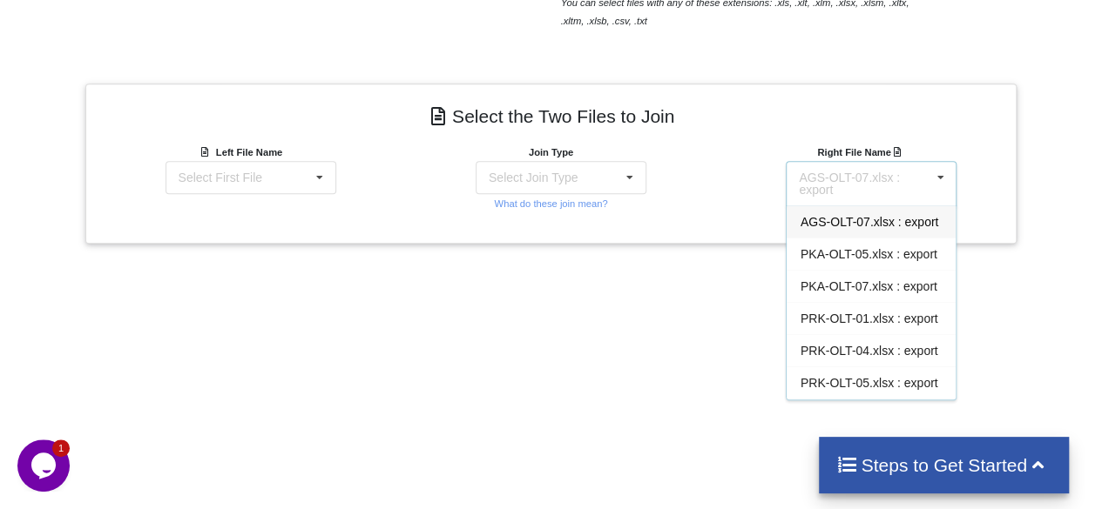
click at [831, 188] on div "AGS-OLT-07.xlsx : export" at bounding box center [865, 184] width 132 height 24
